Goal: Complete application form

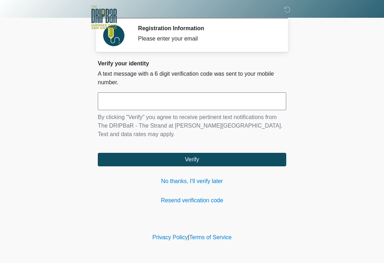
scroll to position [88, 63]
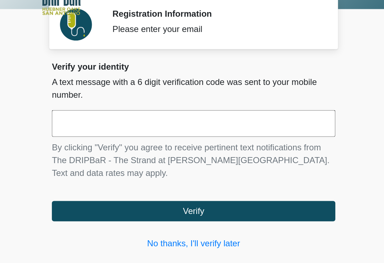
click at [133, 93] on input "text" at bounding box center [192, 102] width 189 height 18
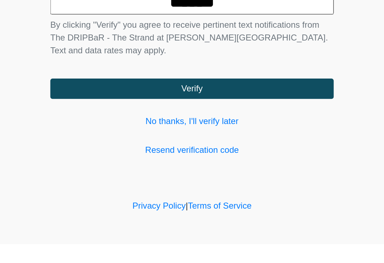
type input "******"
click at [170, 153] on button "Verify" at bounding box center [192, 160] width 189 height 14
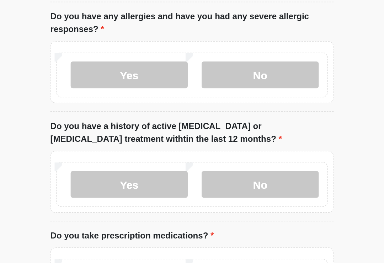
type input "*******"
click at [199, 55] on label "No" at bounding box center [238, 46] width 78 height 18
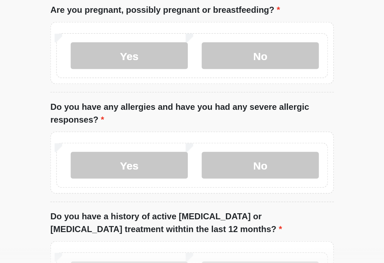
scroll to position [17, 0]
click at [199, 182] on label "No" at bounding box center [238, 191] width 78 height 18
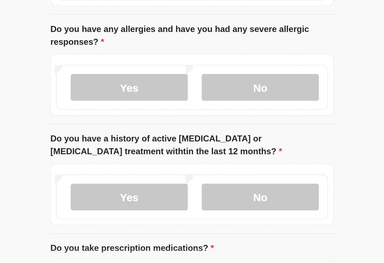
scroll to position [70, 0]
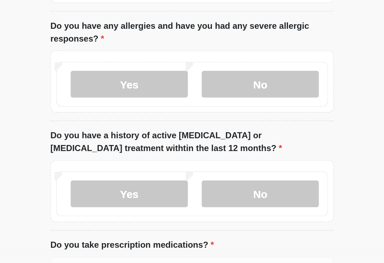
click at [199, 201] on label "No" at bounding box center [238, 210] width 78 height 18
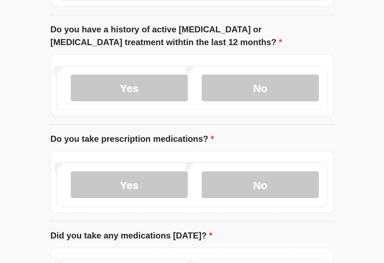
scroll to position [143, 0]
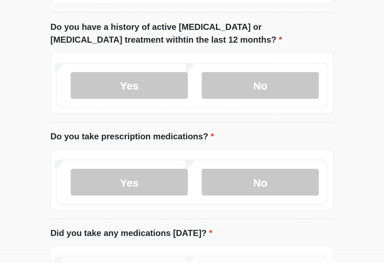
click at [199, 193] on label "No" at bounding box center [238, 202] width 78 height 18
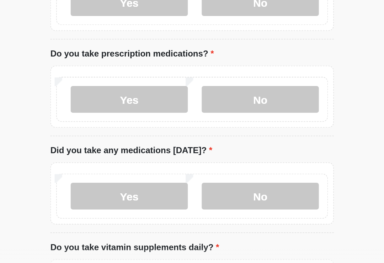
scroll to position [211, 0]
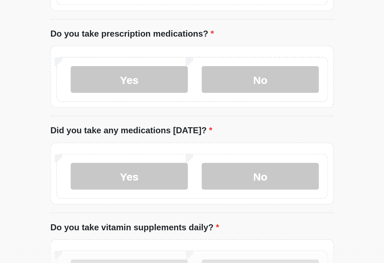
click at [199, 189] on label "No" at bounding box center [238, 198] width 78 height 18
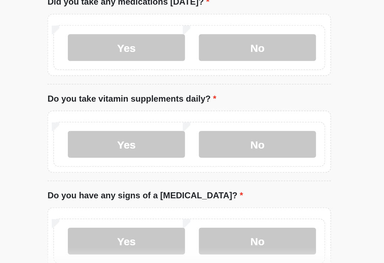
scroll to position [297, 0]
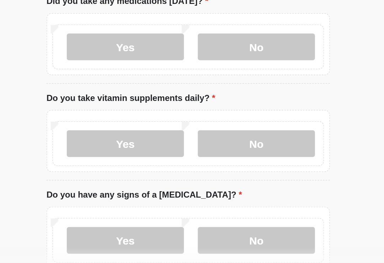
click at [111, 168] on label "Yes" at bounding box center [150, 177] width 78 height 18
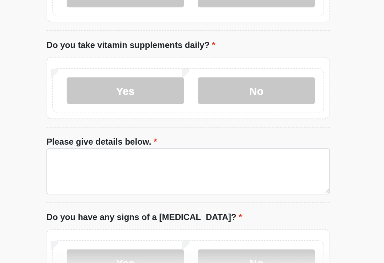
scroll to position [333, 0]
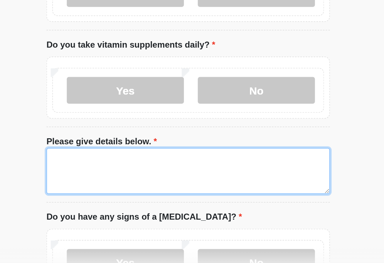
click at [158, 179] on textarea "Please give details below." at bounding box center [192, 194] width 189 height 31
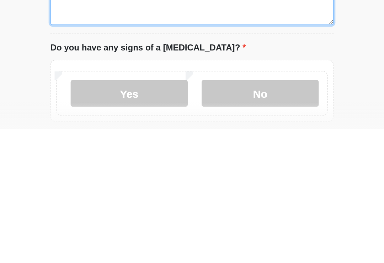
scroll to position [350, 0]
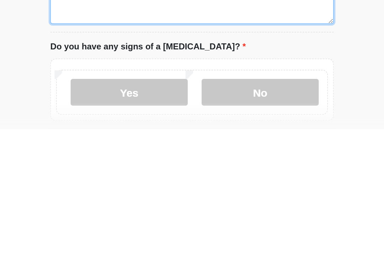
type textarea "**********"
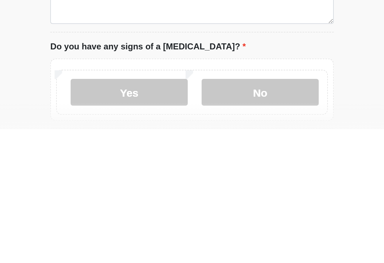
click at [199, 230] on label "No" at bounding box center [238, 239] width 78 height 18
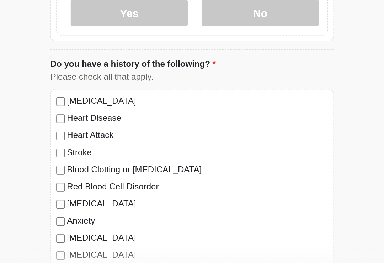
scroll to position [499, 0]
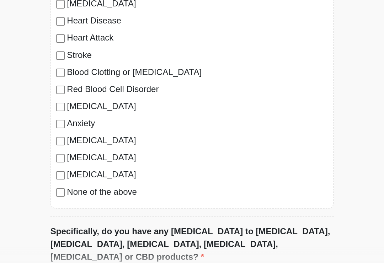
click at [109, 204] on label "None of the above" at bounding box center [196, 208] width 174 height 9
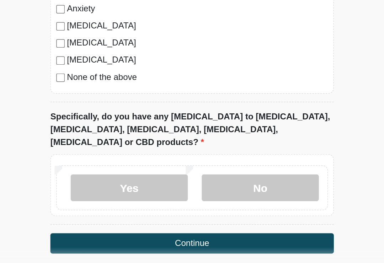
scroll to position [655, 0]
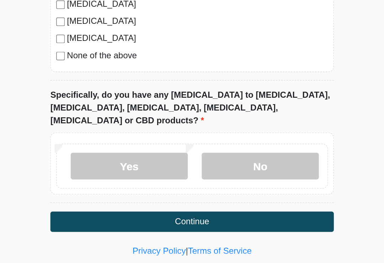
click at [199, 183] on label "No" at bounding box center [238, 192] width 78 height 18
click at [166, 222] on button "Continue" at bounding box center [192, 229] width 189 height 14
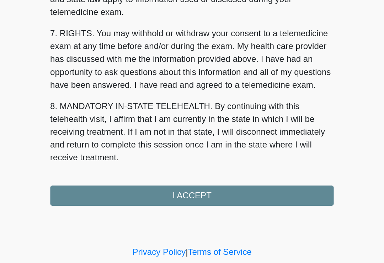
scroll to position [300, 0]
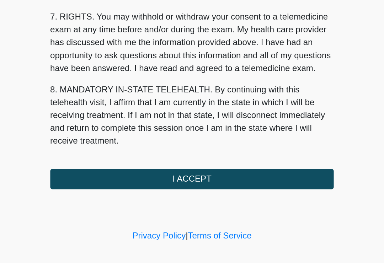
click at [140, 193] on button "I ACCEPT" at bounding box center [192, 200] width 189 height 14
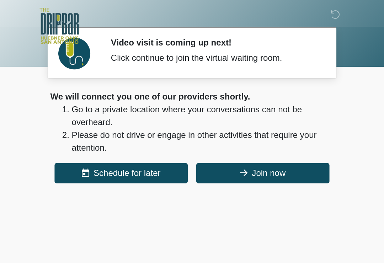
click at [195, 116] on button "Join now" at bounding box center [239, 116] width 89 height 14
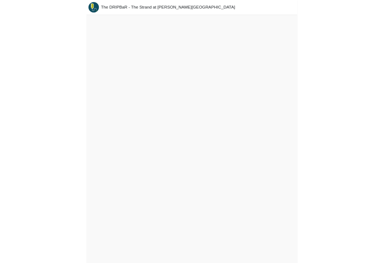
scroll to position [2, 0]
